Goal: Task Accomplishment & Management: Use online tool/utility

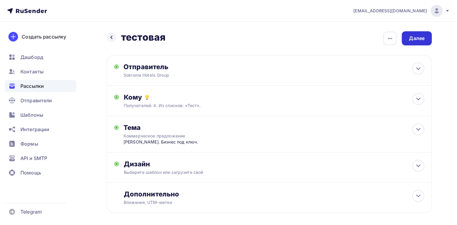
click at [409, 42] on div "Далее" at bounding box center [417, 38] width 30 height 14
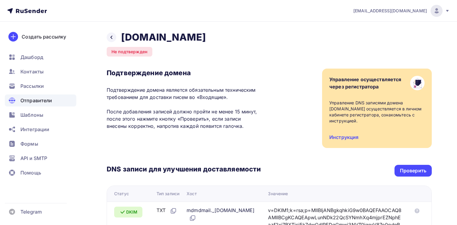
scroll to position [150, 0]
